Goal: Task Accomplishment & Management: Manage account settings

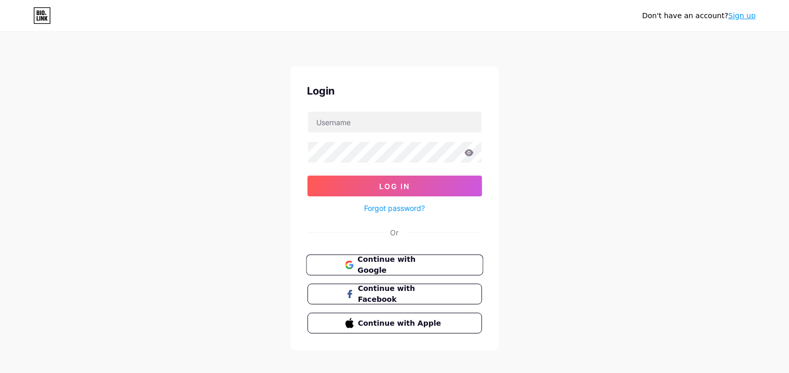
click at [419, 264] on span "Continue with Google" at bounding box center [400, 265] width 87 height 22
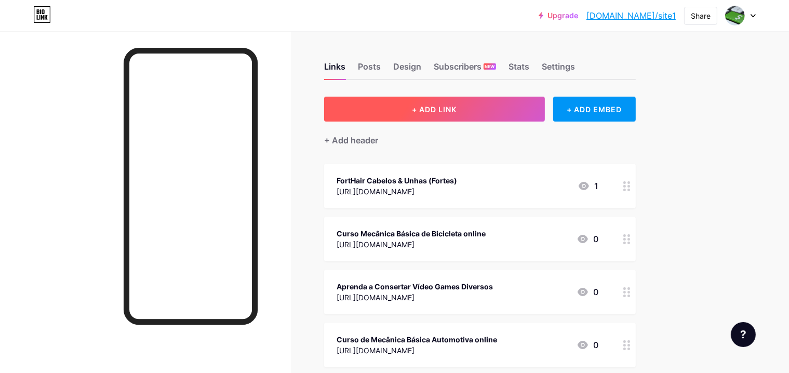
click at [527, 109] on button "+ ADD LINK" at bounding box center [434, 109] width 221 height 25
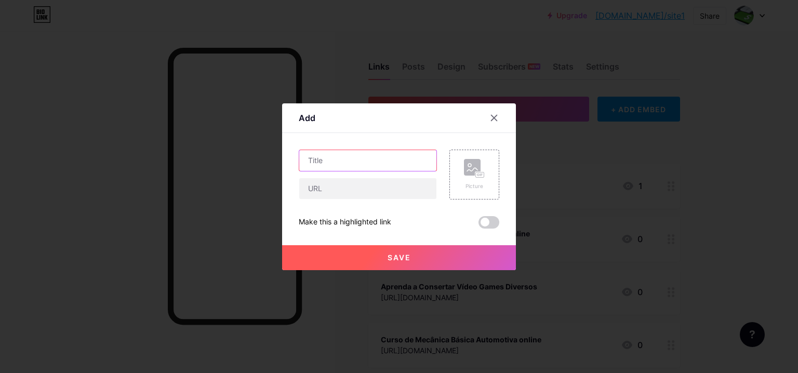
paste input "Curso Eletricista Residencial com Nr10"
type input "Curso Eletricista Residencial com Nr10 online"
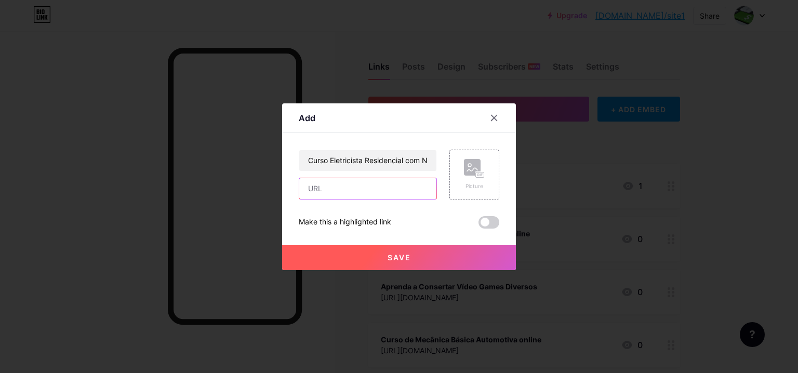
click at [322, 196] on input "text" at bounding box center [367, 188] width 137 height 21
paste input "[URL][DOMAIN_NAME]"
type input "[URL][DOMAIN_NAME]"
click at [287, 257] on button "Save" at bounding box center [399, 257] width 234 height 25
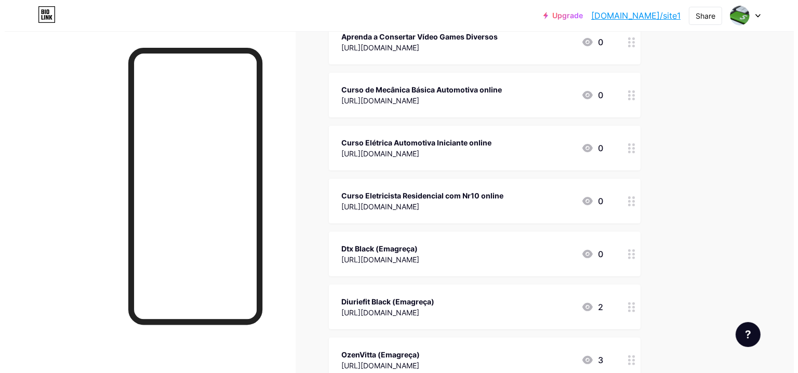
scroll to position [260, 0]
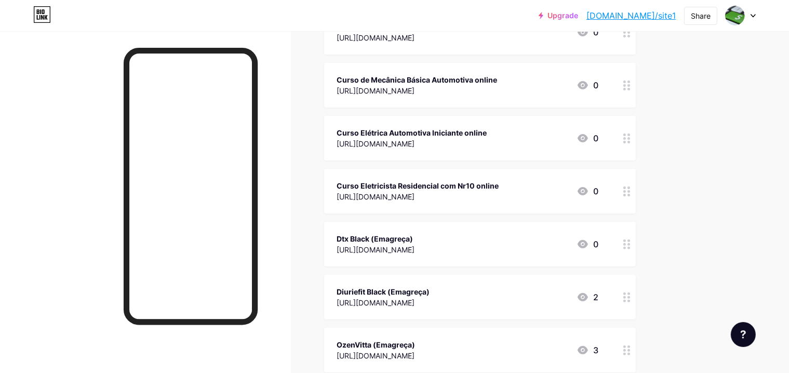
click at [451, 188] on div "Curso Eletricista Residencial com Nr10 online" at bounding box center [417, 185] width 162 height 11
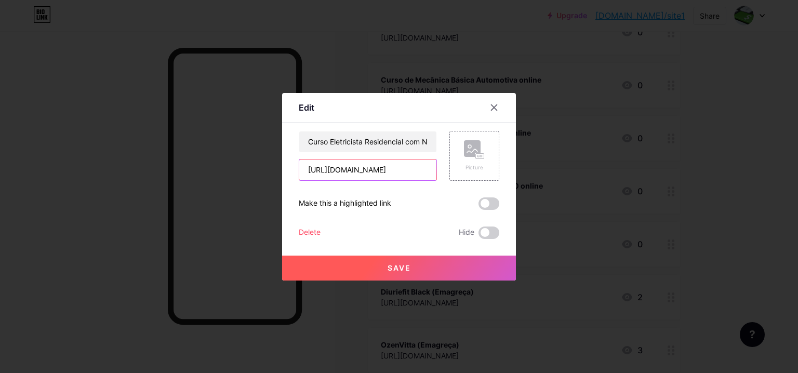
click at [417, 171] on input "[URL][DOMAIN_NAME]" at bounding box center [367, 169] width 137 height 21
type input "h"
drag, startPoint x: 337, startPoint y: 174, endPoint x: 93, endPoint y: 222, distance: 248.1
click at [93, 222] on div at bounding box center [399, 186] width 798 height 373
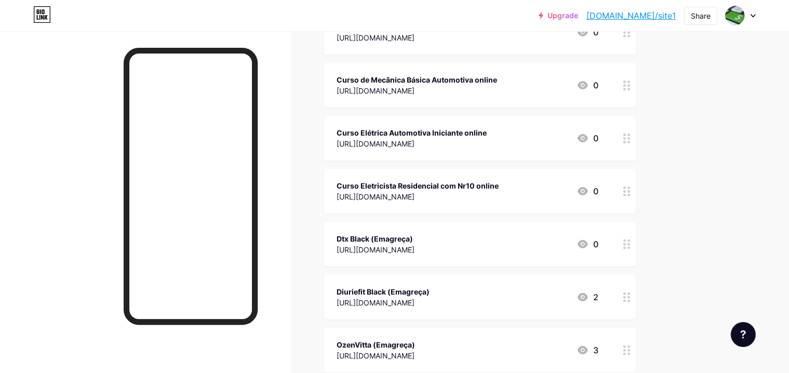
click at [465, 190] on div "Curso Eletricista Residencial com Nr10 online" at bounding box center [417, 185] width 162 height 11
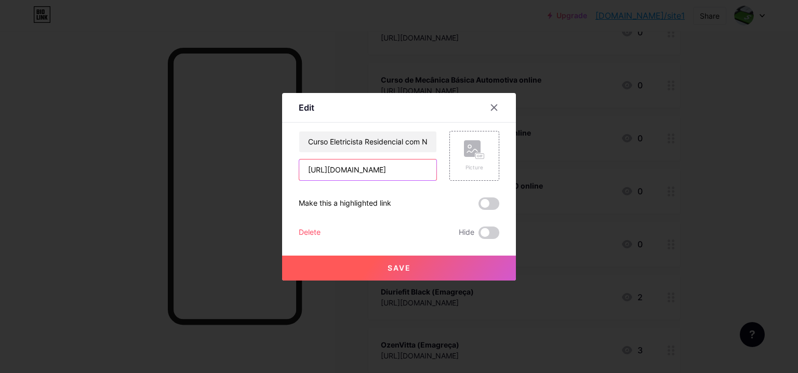
click at [350, 170] on input "[URL][DOMAIN_NAME]" at bounding box center [367, 169] width 137 height 21
type input "1"
paste input "[URL][DOMAIN_NAME]"
type input "[URL][DOMAIN_NAME]"
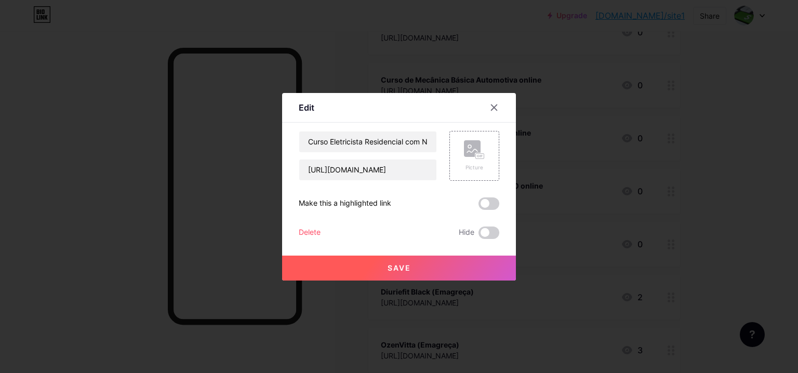
click at [287, 263] on button "Save" at bounding box center [399, 267] width 234 height 25
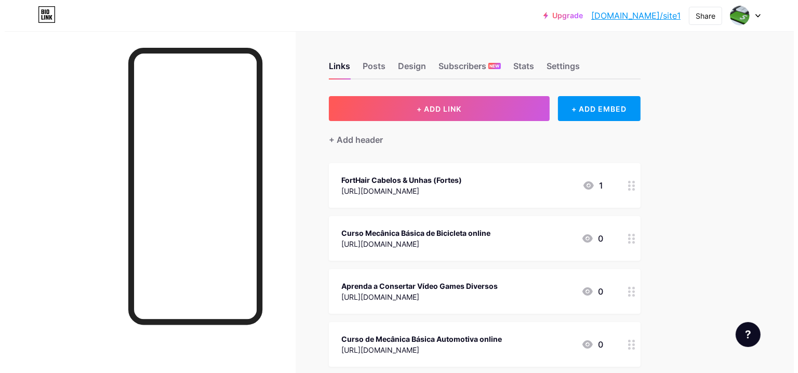
scroll to position [0, 0]
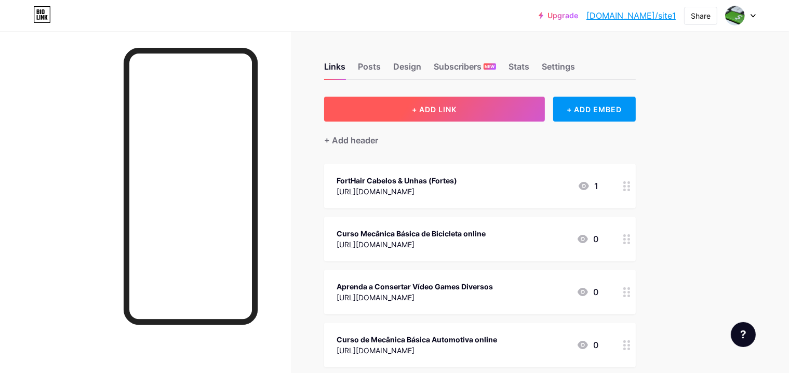
click at [407, 107] on button "+ ADD LINK" at bounding box center [434, 109] width 221 height 25
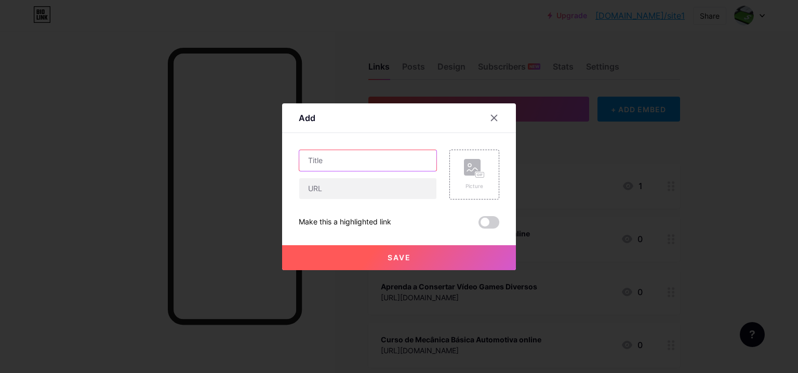
click at [323, 160] on input "text" at bounding box center [367, 160] width 137 height 21
paste input "Manutenção em ventilador do absoluto zero ao nível profissional"
type input "Curso Manutenção em ventilador do absoluto zero ao nível profissional"
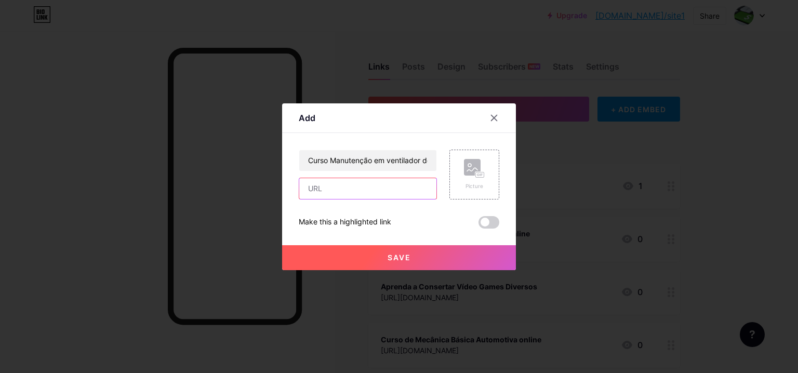
click at [332, 191] on input "text" at bounding box center [367, 188] width 137 height 21
paste input "[URL][DOMAIN_NAME]"
type input "[URL][DOMAIN_NAME]"
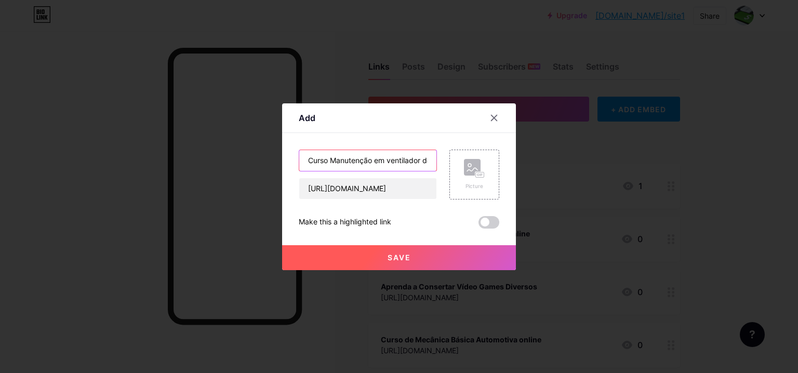
click at [341, 161] on input "Curso Manutenção em ventilador do absoluto zero ao nível profissional" at bounding box center [367, 160] width 137 height 21
type input "Curso Manutenção em Ventiladores do Absoluto Zero ao Nível Profissional online"
click at [289, 255] on button "Save" at bounding box center [399, 257] width 234 height 25
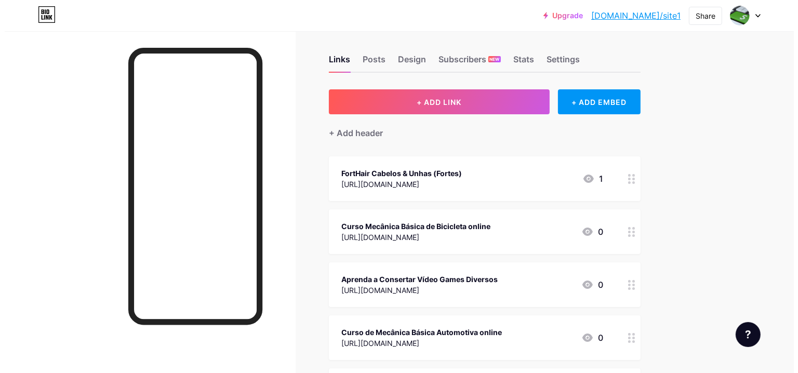
scroll to position [0, 0]
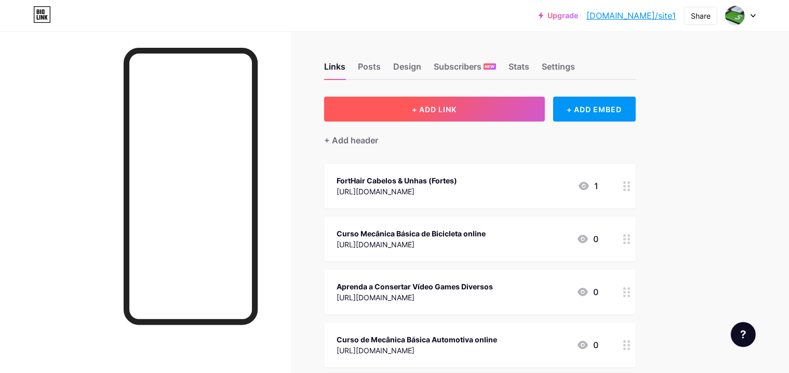
click at [441, 110] on button "+ ADD LINK" at bounding box center [434, 109] width 221 height 25
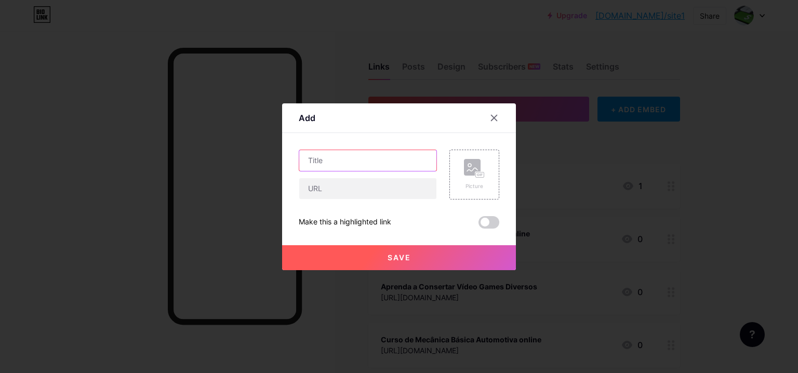
click at [319, 161] on input "text" at bounding box center [367, 160] width 137 height 21
paste input "Manutenção em forno de micro-ondas do absoluto zero ao nível profissional"
type input "Curso manutenção em forno de micro-ondas do absoluto zero ao nível profissional"
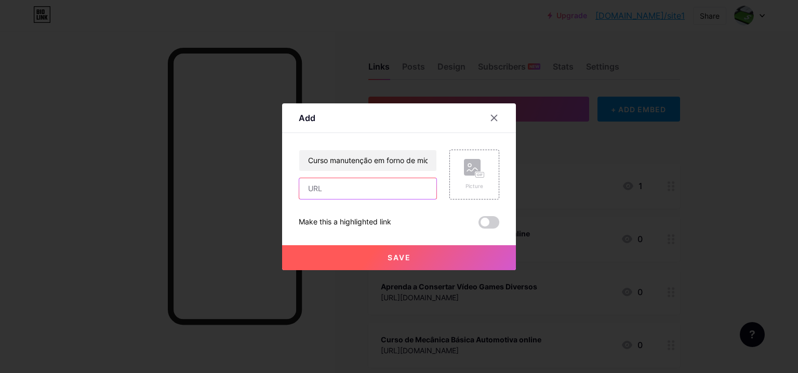
click at [314, 187] on input "text" at bounding box center [367, 188] width 137 height 21
paste input "[URL][DOMAIN_NAME]"
type input "[URL][DOMAIN_NAME]"
click at [292, 255] on button "Save" at bounding box center [399, 257] width 234 height 25
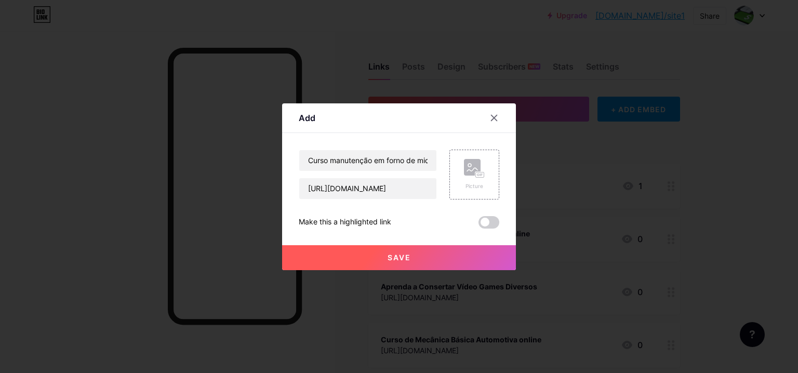
scroll to position [0, 0]
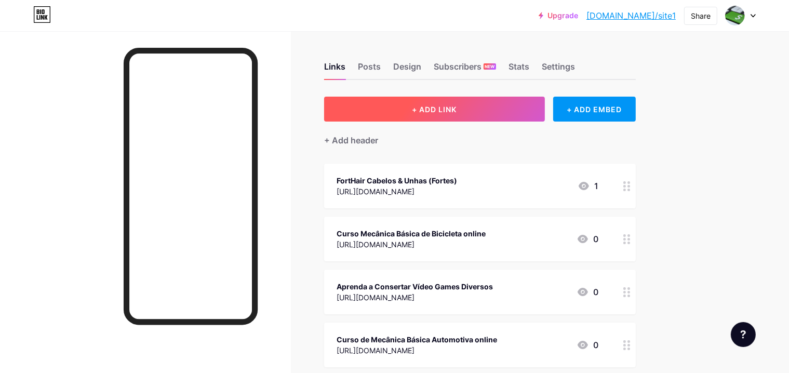
click at [455, 104] on button "+ ADD LINK" at bounding box center [434, 109] width 221 height 25
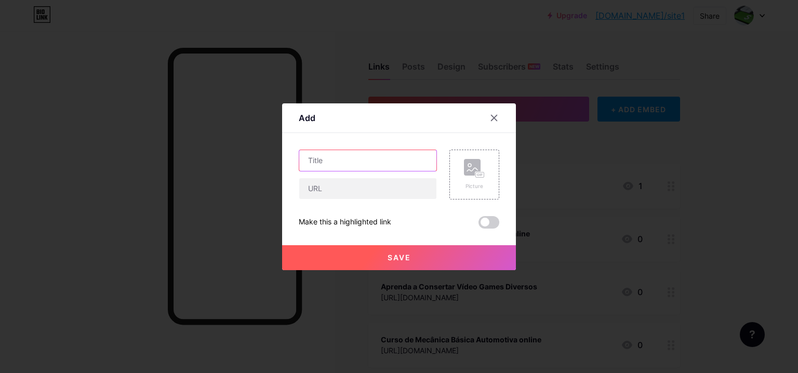
click at [357, 154] on input "text" at bounding box center [367, 160] width 137 height 21
paste input "Manutenção em panela elétrica do absoluto zero ao nível profissional"
type input "Curso manutenção em panela elétrica do absoluto zero ao nível profissional"
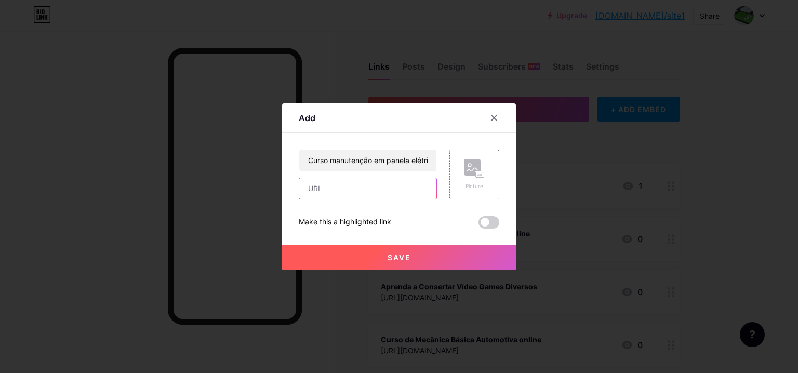
click at [319, 190] on input "text" at bounding box center [367, 188] width 137 height 21
paste input "[URL][DOMAIN_NAME]"
type input "[URL][DOMAIN_NAME]"
click at [290, 255] on button "Save" at bounding box center [399, 257] width 234 height 25
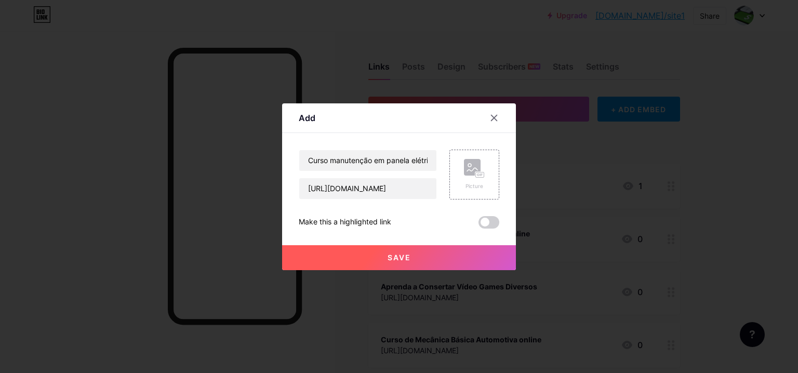
scroll to position [0, 0]
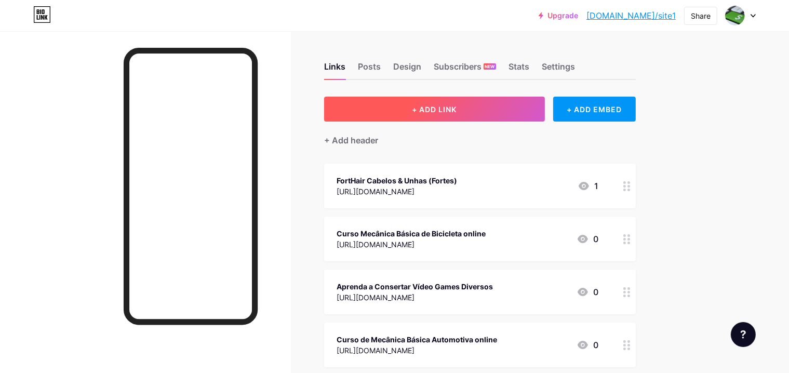
click at [407, 105] on button "+ ADD LINK" at bounding box center [434, 109] width 221 height 25
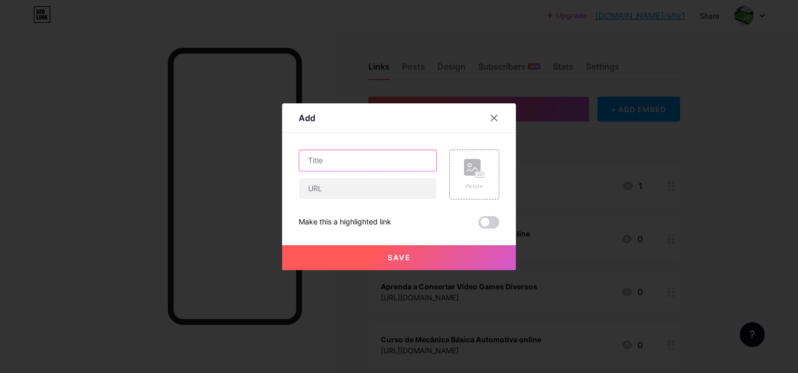
click at [336, 158] on input "text" at bounding box center [367, 160] width 137 height 21
paste input "Manutenção em máquina de lavar do absoluto zero ao nível profissional"
type input "Curso manutenção em máquina de lavar do absoluto zero ao nível profissional"
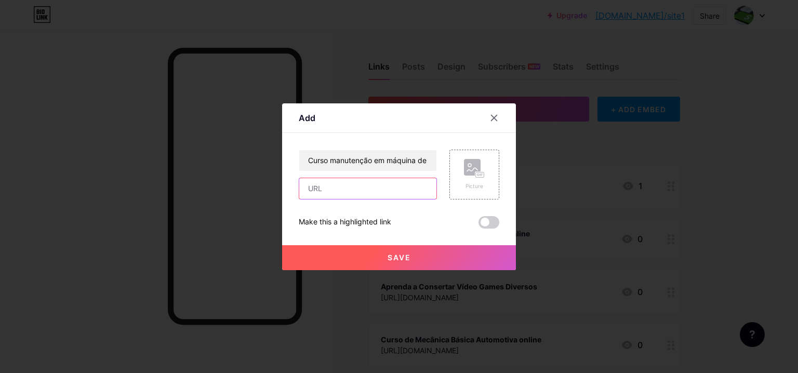
click at [328, 190] on input "text" at bounding box center [367, 188] width 137 height 21
paste input "[URL][DOMAIN_NAME]"
type input "[URL][DOMAIN_NAME]"
click at [287, 255] on button "Save" at bounding box center [399, 257] width 234 height 25
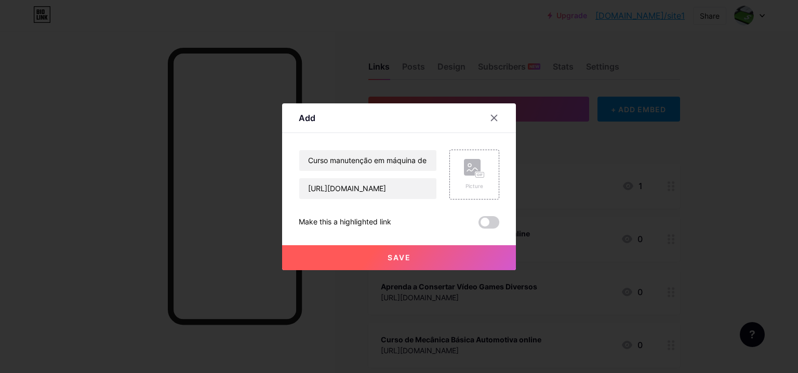
scroll to position [0, 0]
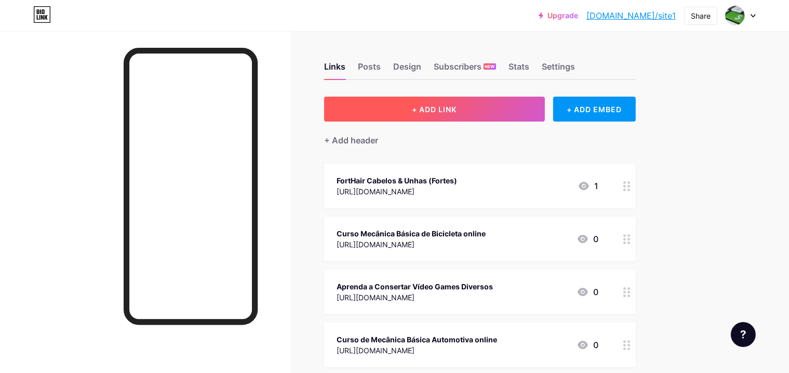
click at [453, 111] on button "+ ADD LINK" at bounding box center [434, 109] width 221 height 25
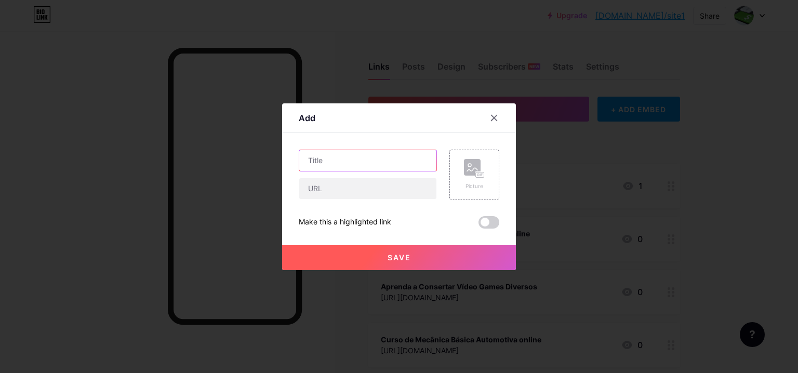
click at [342, 151] on input "text" at bounding box center [367, 160] width 137 height 21
paste input "Manutenção em liquidificador do absoluto zero ao nível profissional"
type input "Curso manutenção em liquidificador do absoluto zero ao nível profissional"
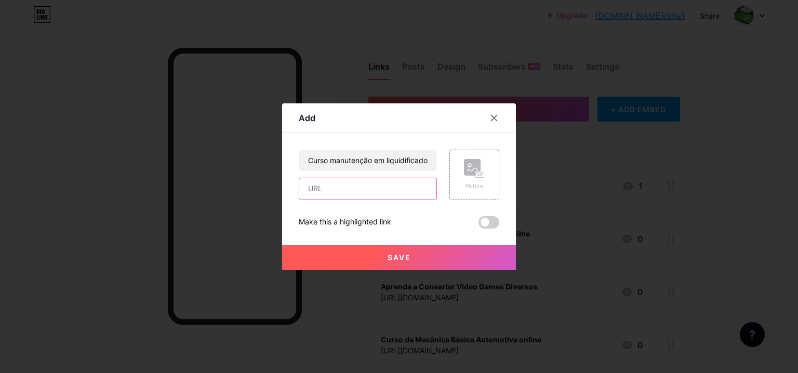
click at [348, 195] on input "text" at bounding box center [367, 188] width 137 height 21
paste input "[URL][DOMAIN_NAME]"
type input "[URL][DOMAIN_NAME]"
click at [290, 256] on button "Save" at bounding box center [399, 257] width 234 height 25
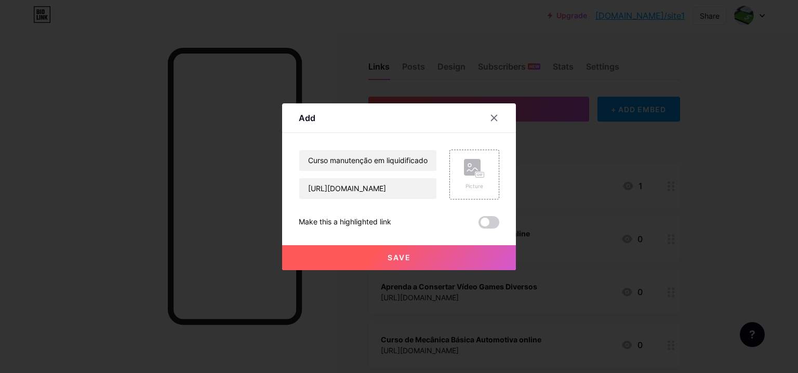
scroll to position [0, 0]
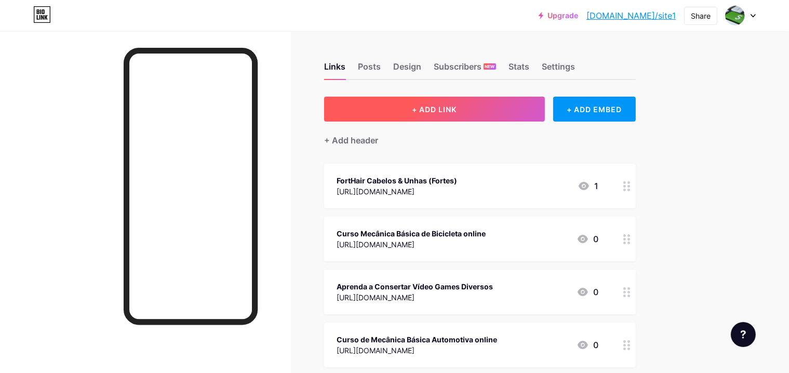
click at [420, 111] on button "+ ADD LINK" at bounding box center [434, 109] width 221 height 25
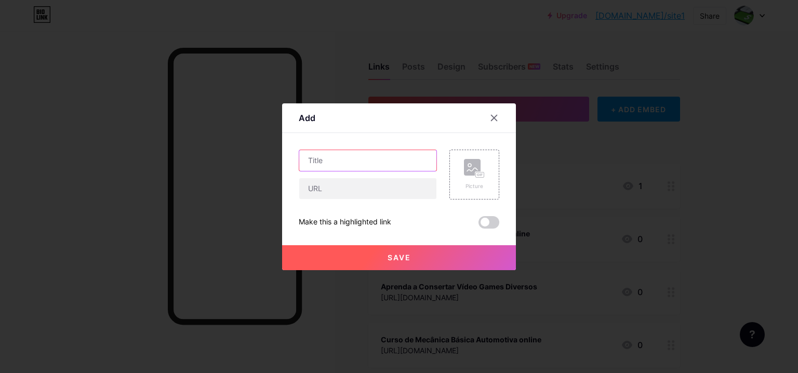
click at [350, 157] on input "text" at bounding box center [367, 160] width 137 height 21
paste input "Manutenção em forno elétrico do absoluto zero ao nível profissional"
type input "Curso manutenção em forno elétrico do absoluto zero ao nível profissional"
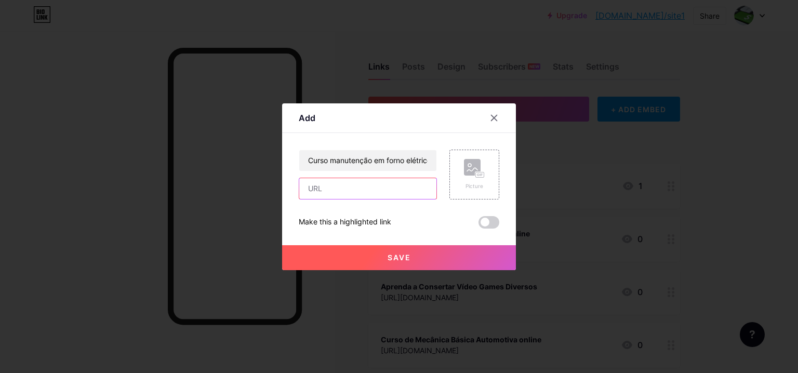
click at [322, 192] on input "text" at bounding box center [367, 188] width 137 height 21
paste input "[URL][DOMAIN_NAME]"
type input "[URL][DOMAIN_NAME]"
click at [292, 257] on button "Save" at bounding box center [399, 257] width 234 height 25
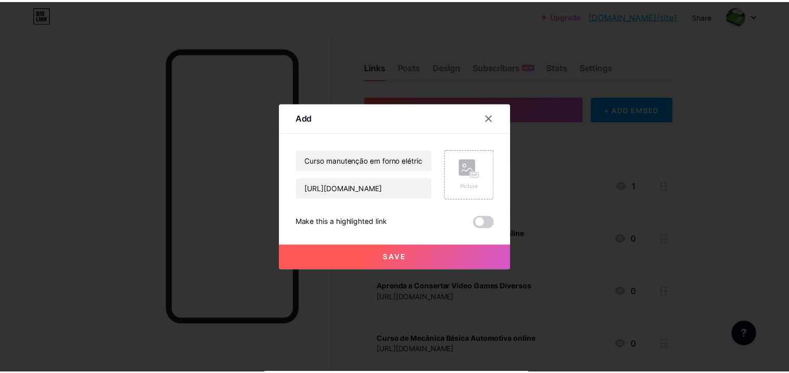
scroll to position [0, 0]
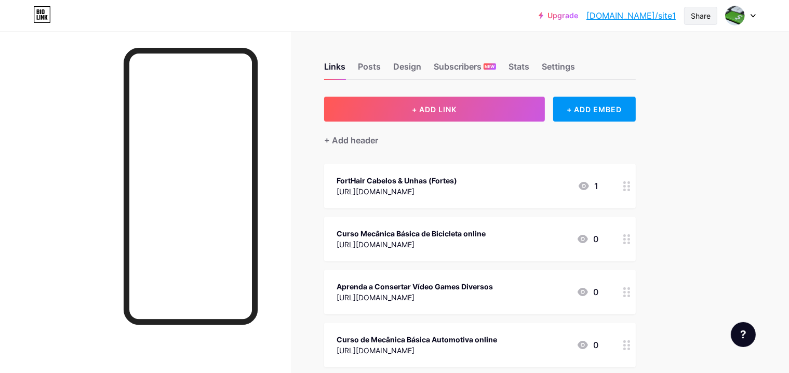
click at [703, 16] on div "Share" at bounding box center [701, 15] width 20 height 11
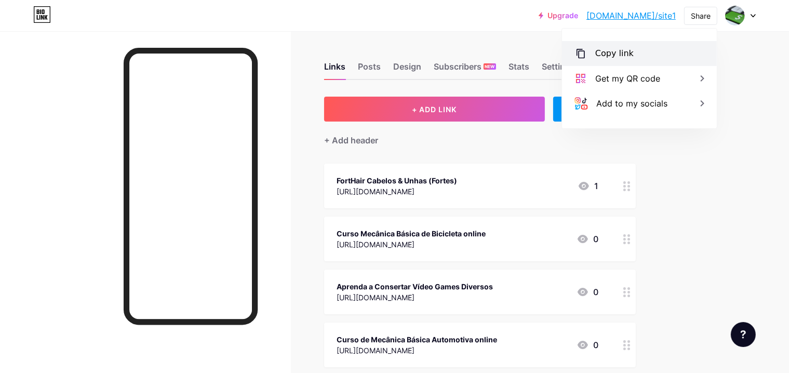
click at [620, 53] on div "Copy link" at bounding box center [614, 53] width 38 height 12
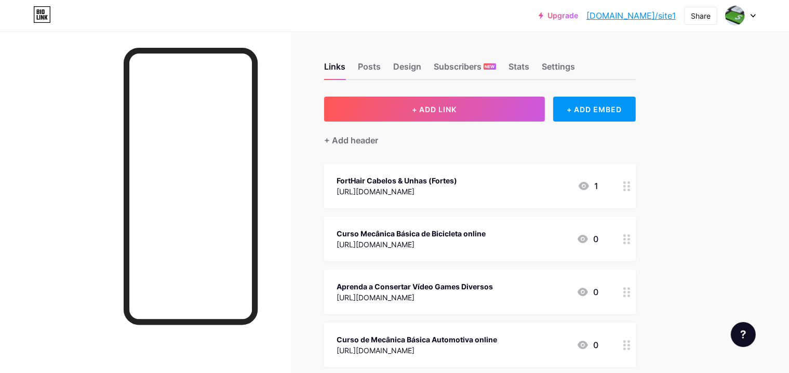
click at [752, 14] on icon at bounding box center [752, 16] width 5 height 4
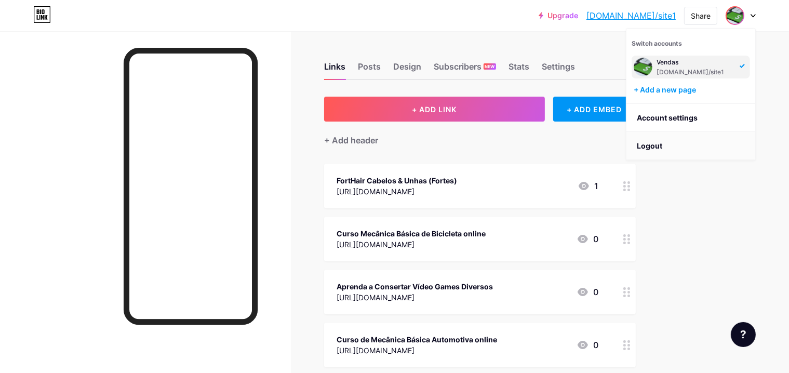
click at [743, 149] on li "Logout" at bounding box center [690, 146] width 129 height 28
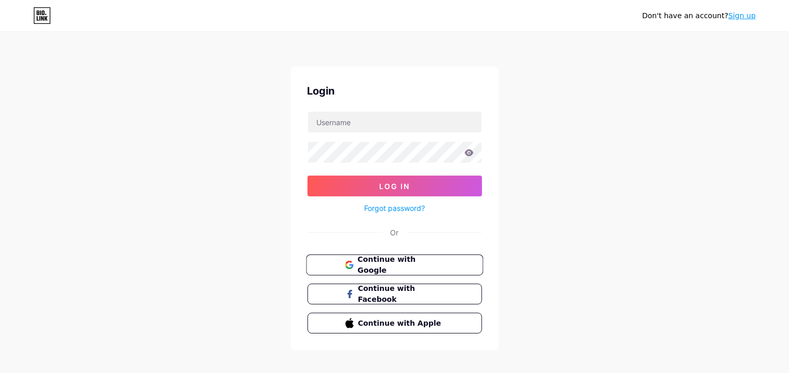
click at [442, 261] on span "Continue with Google" at bounding box center [400, 265] width 87 height 22
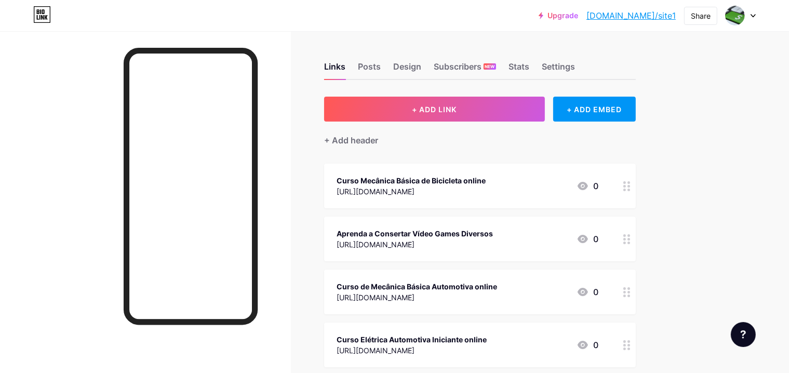
click at [466, 236] on div "Aprenda a Consertar Vídeo Games Diversos" at bounding box center [414, 233] width 156 height 11
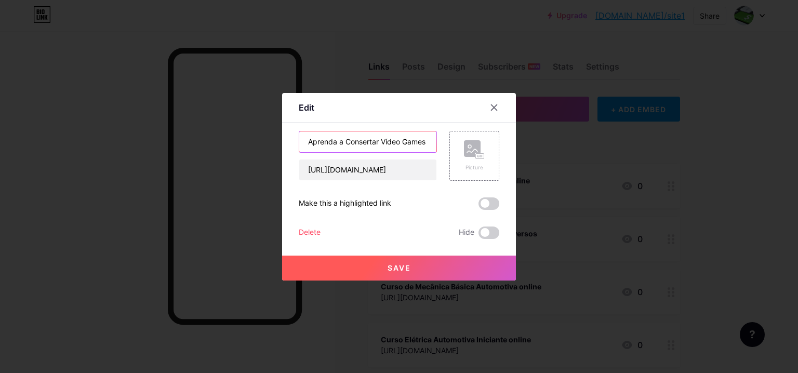
click at [422, 139] on input "Aprenda a Consertar Vídeo Games Diversos" at bounding box center [367, 141] width 137 height 21
type input "Aprenda a Consertar Vídeo Games orsos"
click at [490, 104] on icon at bounding box center [494, 107] width 8 height 8
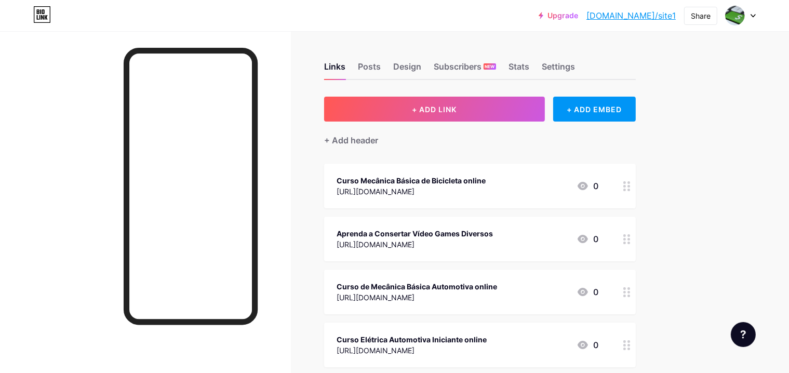
click at [479, 237] on div "Aprenda a Consertar Vídeo Games Diversos" at bounding box center [414, 233] width 156 height 11
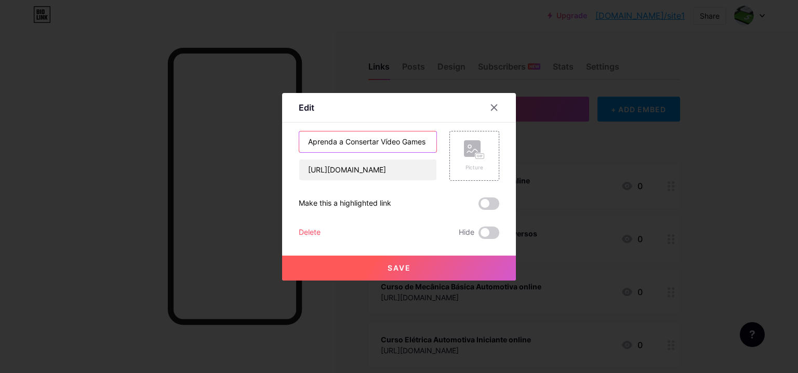
click at [427, 140] on input "Aprenda a Consertar Vídeo Games Diversos" at bounding box center [367, 141] width 137 height 21
click at [413, 143] on input "Aprenda a Consertar Vídeo Games Diversos" at bounding box center [367, 141] width 137 height 21
type input "Aprenda a Consertar Vídeo Games Diversos online"
click at [348, 263] on button "Save" at bounding box center [399, 267] width 234 height 25
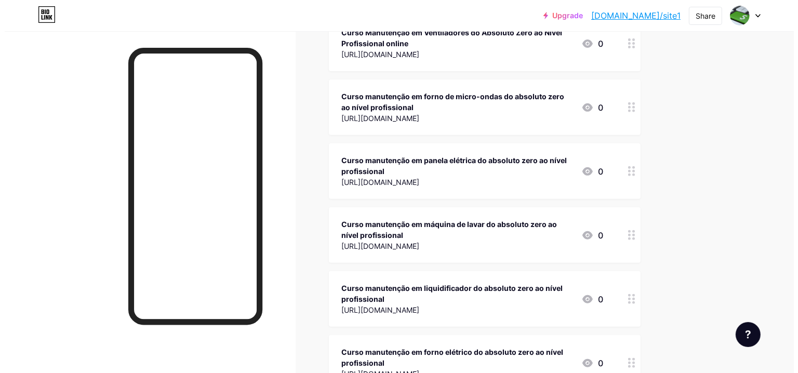
scroll to position [415, 0]
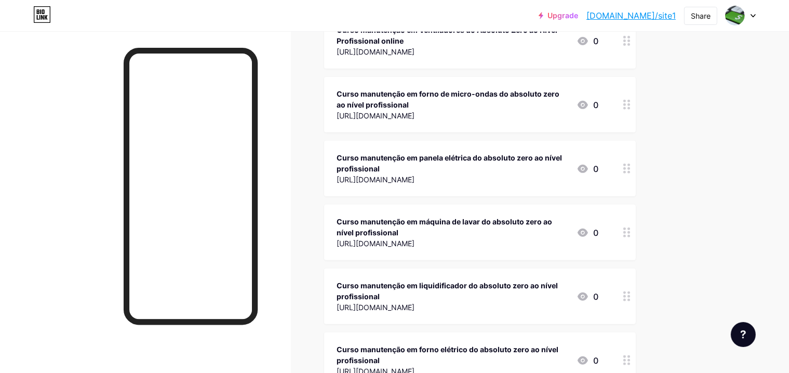
click at [463, 101] on div "Curso manutenção em forno de micro-ondas do absoluto zero ao nível profissional" at bounding box center [452, 99] width 232 height 22
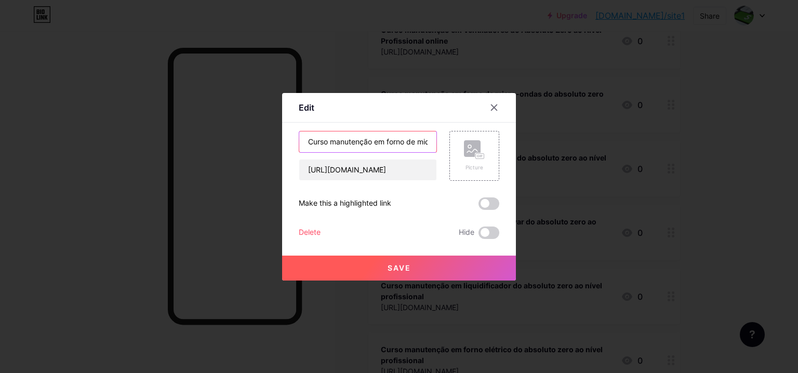
click at [400, 142] on input "Curso manutenção em forno de micro-ondas do absoluto zero ao nível profissional" at bounding box center [367, 141] width 137 height 21
type input "Curso manutenção em forno de micro-ondas do absoluto zero ao nível profissional…"
click at [298, 267] on button "Save" at bounding box center [399, 267] width 234 height 25
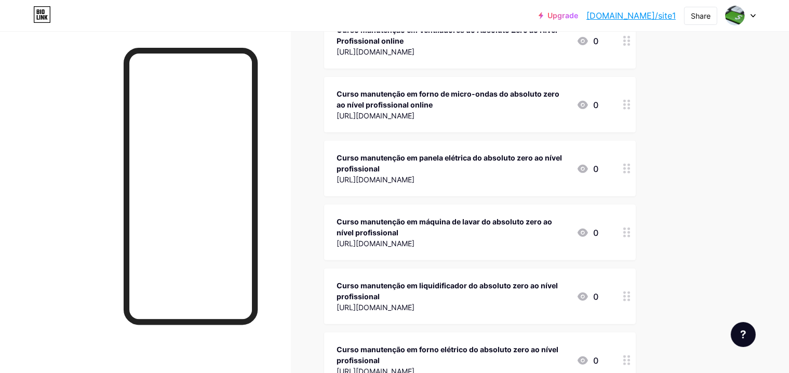
click at [425, 161] on div "Curso manutenção em panela elétrica do absoluto zero ao nível profissional" at bounding box center [452, 163] width 232 height 22
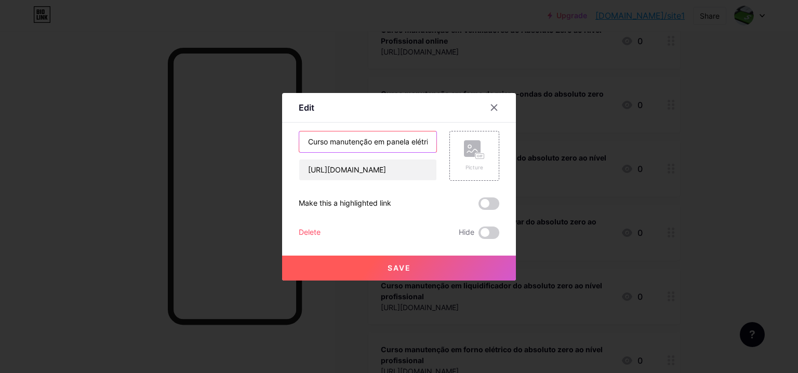
click at [417, 140] on input "Curso manutenção em panela elétrica do absoluto zero ao nível profissional" at bounding box center [367, 141] width 137 height 21
type input "Curso manutenção em panela elétrica do absoluto zero ao nível profissional onli…"
click at [291, 266] on button "Save" at bounding box center [399, 267] width 234 height 25
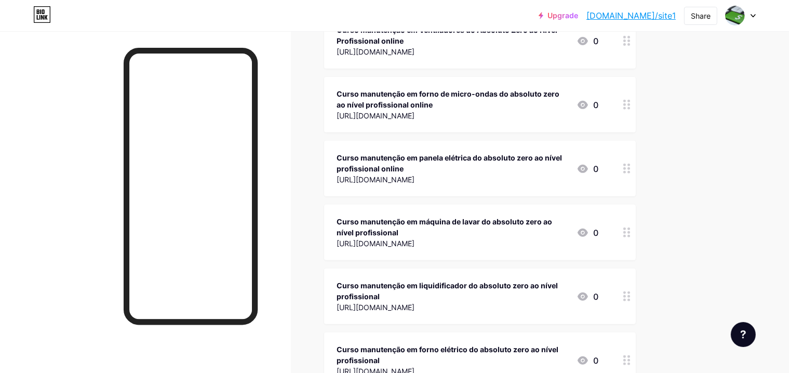
click at [460, 232] on div "Curso manutenção em máquina de lavar do absoluto zero ao nível profissional" at bounding box center [452, 227] width 232 height 22
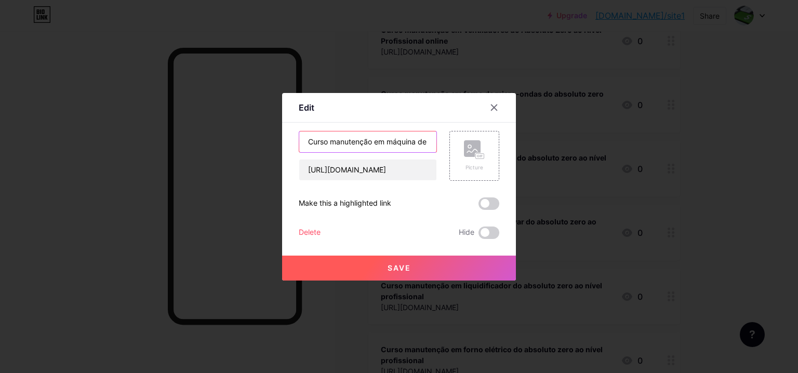
click at [409, 137] on input "Curso manutenção em máquina de lavar do absoluto zero ao nível profissional" at bounding box center [367, 141] width 137 height 21
type input "Curso manutenção em máquina de lavar do absoluto zero ao nível profissional onl…"
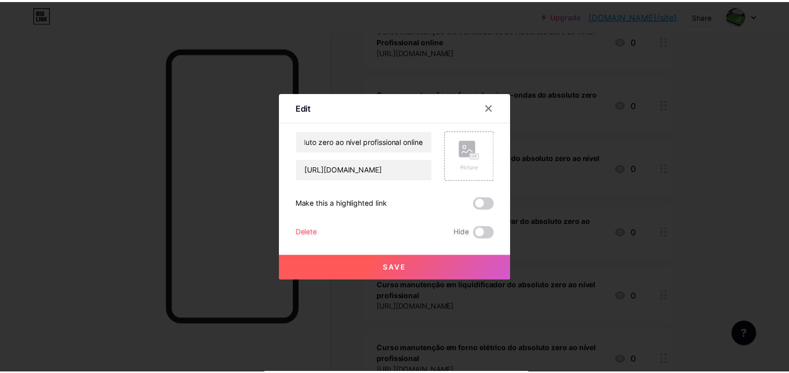
scroll to position [0, 0]
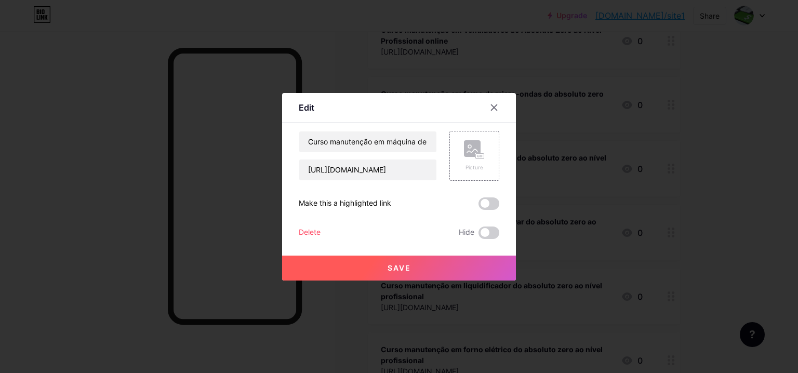
click at [298, 269] on button "Save" at bounding box center [399, 267] width 234 height 25
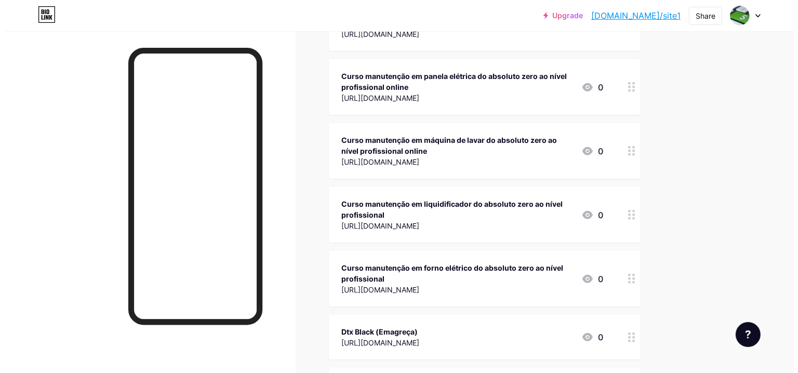
scroll to position [519, 0]
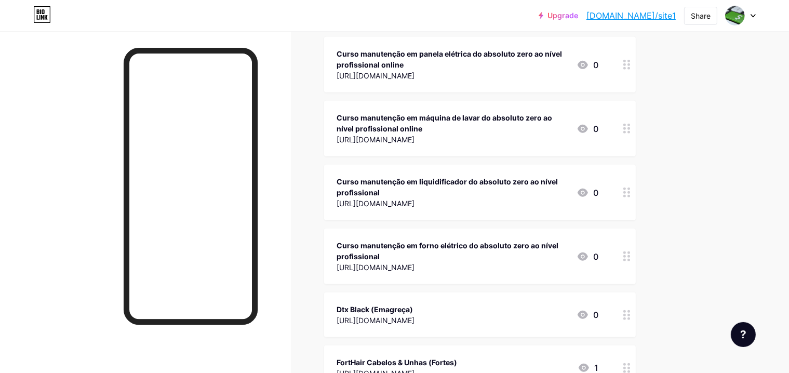
click at [447, 191] on div "Curso manutenção em liquidificador do absoluto zero ao nível profissional" at bounding box center [452, 187] width 232 height 22
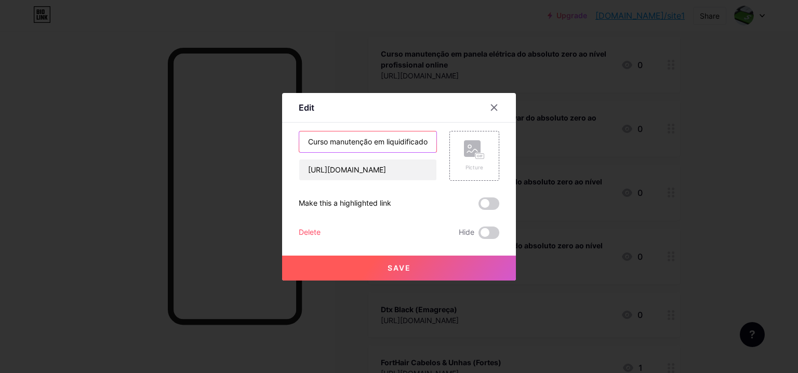
click at [403, 142] on input "Curso manutenção em liquidificador do absoluto zero ao nível profissional" at bounding box center [367, 141] width 137 height 21
type input "Curso manutenção em liquidificador do absoluto zero ao nível profissional online"
click at [291, 265] on button "Save" at bounding box center [399, 267] width 234 height 25
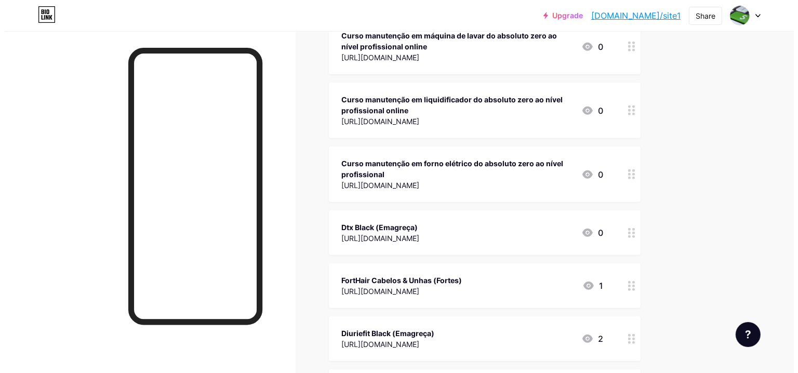
scroll to position [623, 0]
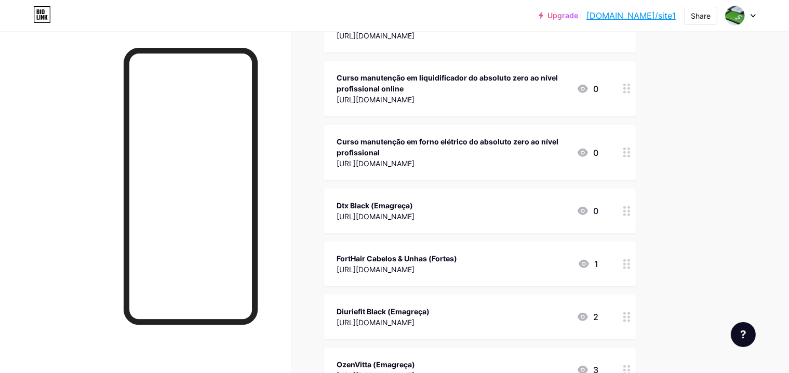
click at [444, 151] on div "Curso manutenção em forno elétrico do absoluto zero ao nível profissional" at bounding box center [452, 147] width 232 height 22
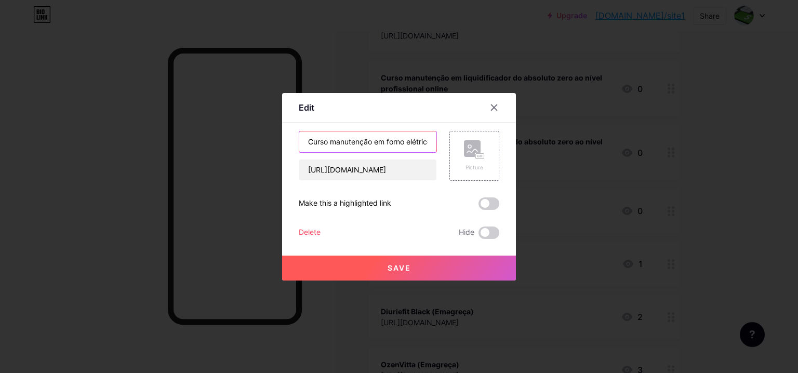
drag, startPoint x: 408, startPoint y: 141, endPoint x: 434, endPoint y: 16, distance: 128.3
click at [409, 140] on input "Curso manutenção em forno elétrico do absoluto zero ao nível profissional" at bounding box center [367, 141] width 137 height 21
type input "Curso manutenção em forno elétrico do absoluto zero ao nível profissional online"
click at [293, 260] on button "Save" at bounding box center [399, 267] width 234 height 25
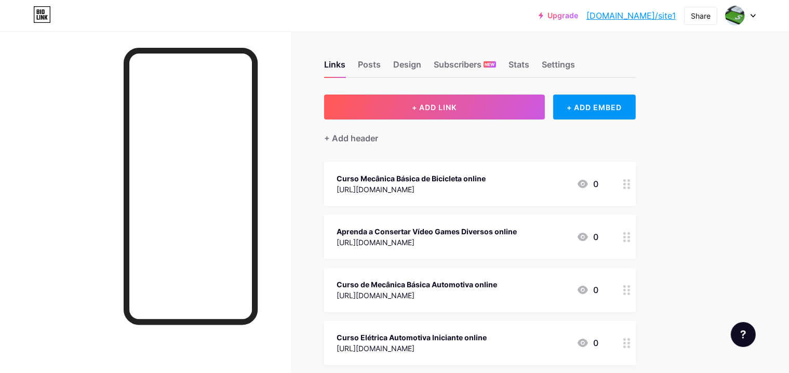
scroll to position [0, 0]
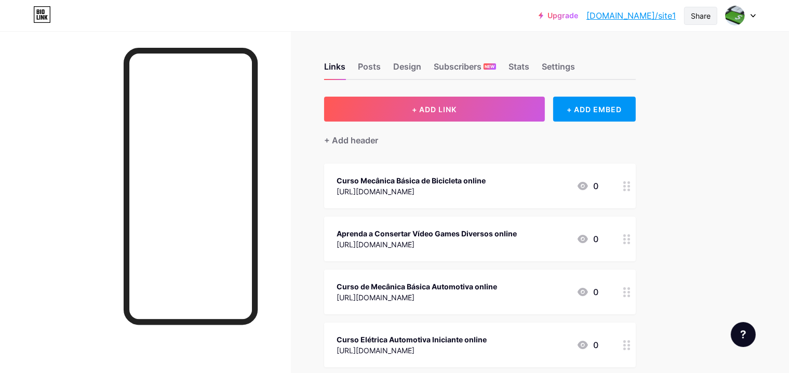
click at [703, 17] on div "Share" at bounding box center [701, 15] width 20 height 11
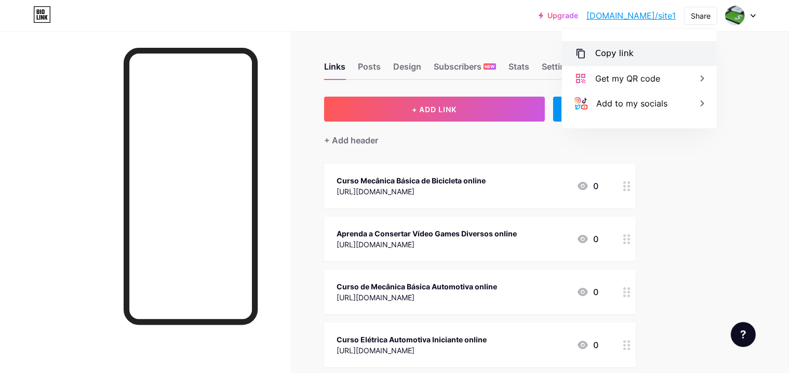
click at [689, 47] on div "Copy link" at bounding box center [639, 53] width 155 height 25
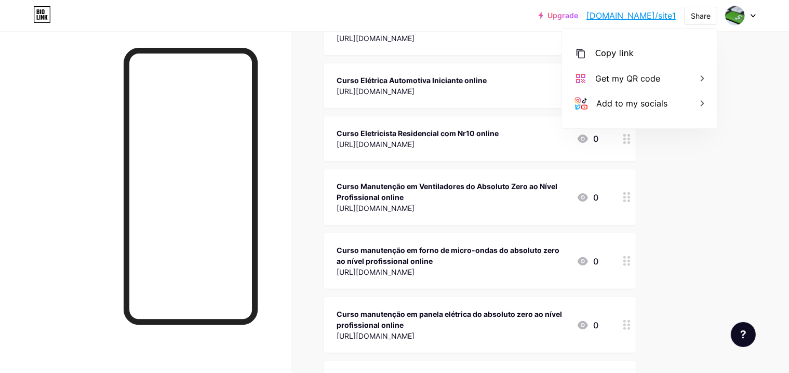
scroll to position [260, 0]
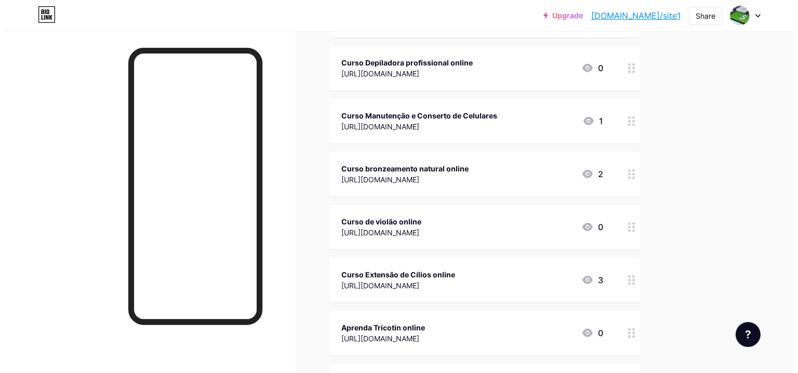
scroll to position [1194, 0]
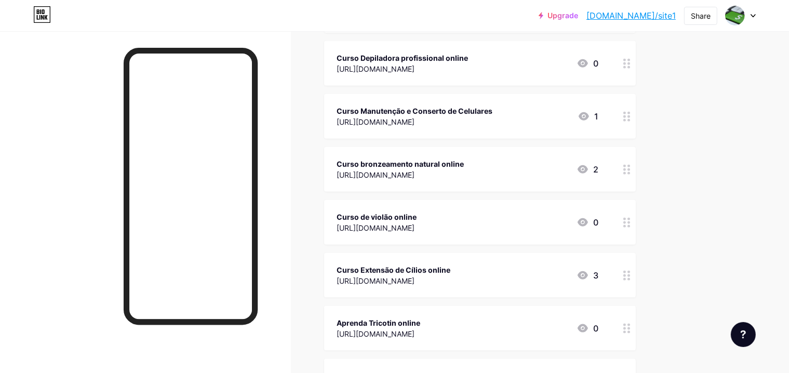
click at [461, 110] on div "Curso Manutenção e Conserto de Celulares" at bounding box center [414, 110] width 156 height 11
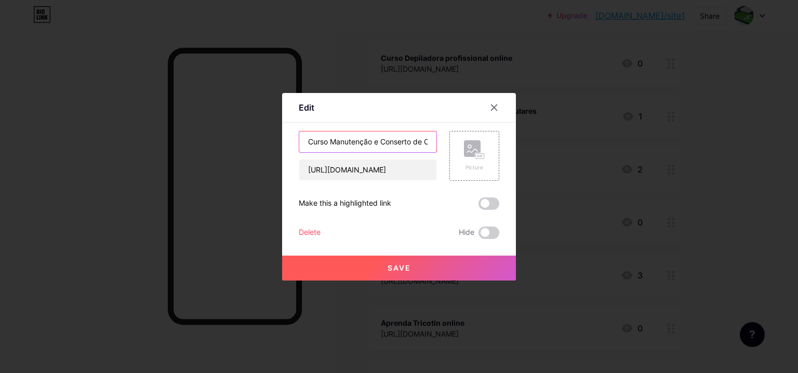
click at [405, 143] on input "Curso Manutenção e Conserto de Celulares" at bounding box center [367, 141] width 137 height 21
type input "Curso Manutenção e Conserto de Celulares online"
click at [300, 263] on button "Save" at bounding box center [399, 267] width 234 height 25
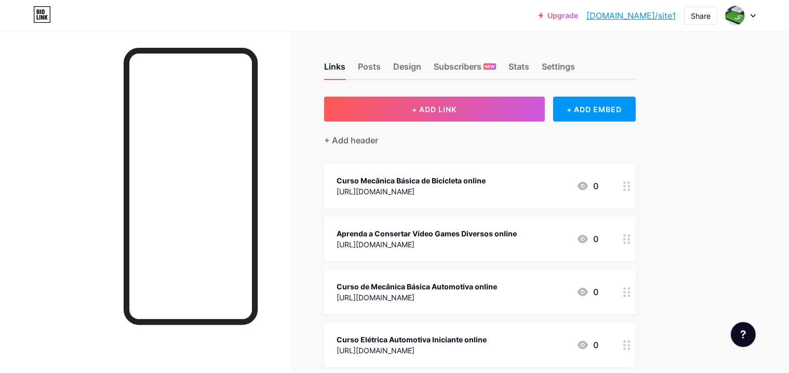
scroll to position [0, 0]
click at [754, 14] on icon at bounding box center [752, 16] width 5 height 4
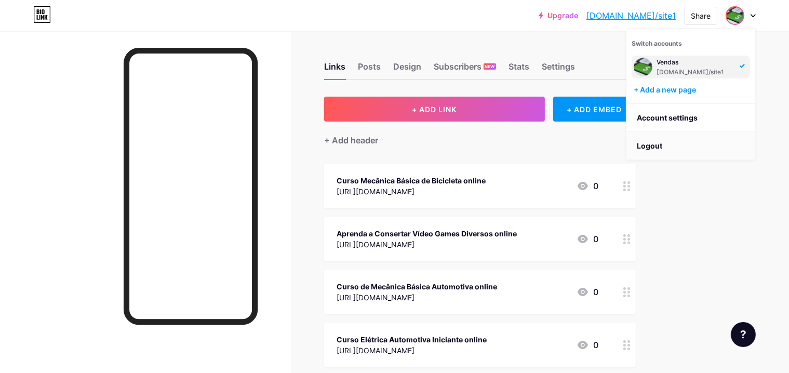
click at [749, 143] on li "Logout" at bounding box center [690, 146] width 129 height 28
